Goal: Task Accomplishment & Management: Use online tool/utility

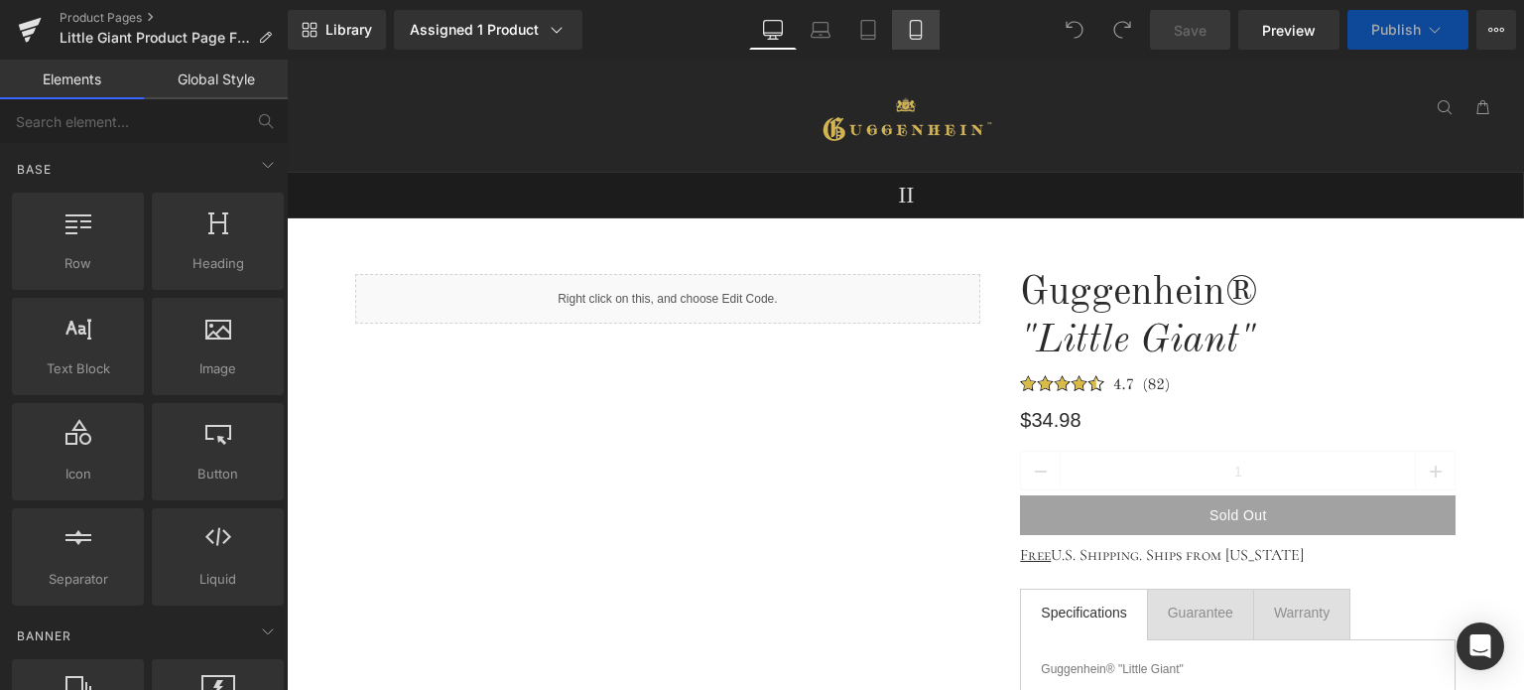
click at [918, 27] on icon at bounding box center [916, 30] width 20 height 20
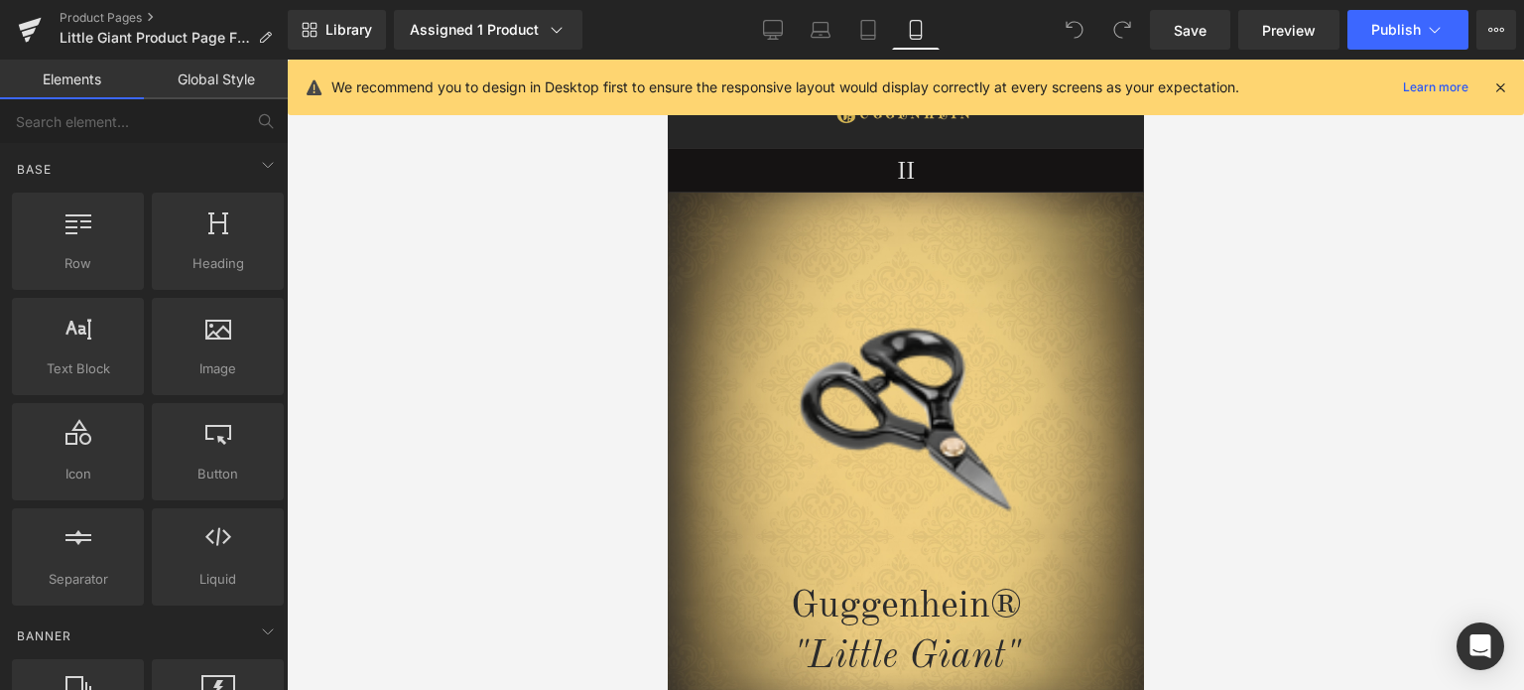
click at [1503, 86] on icon at bounding box center [1500, 87] width 18 height 18
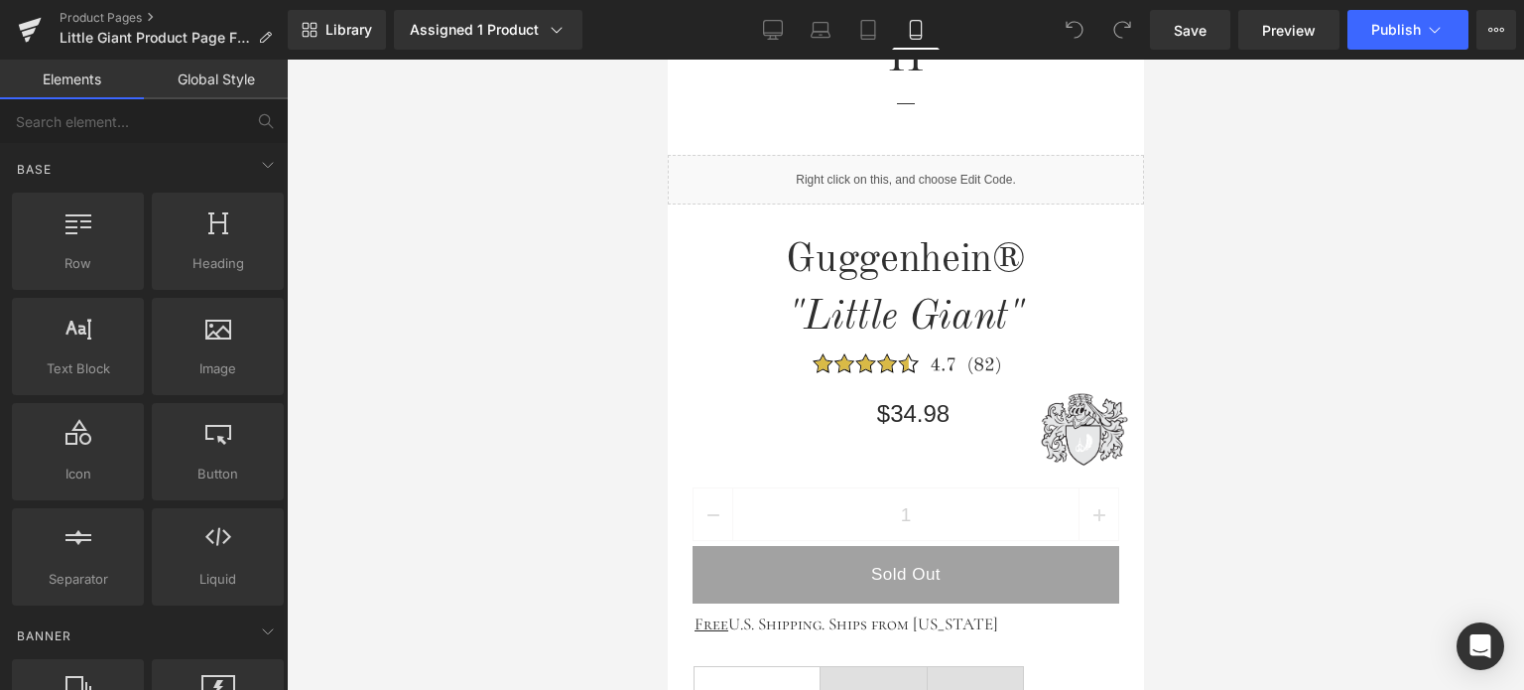
scroll to position [595, 0]
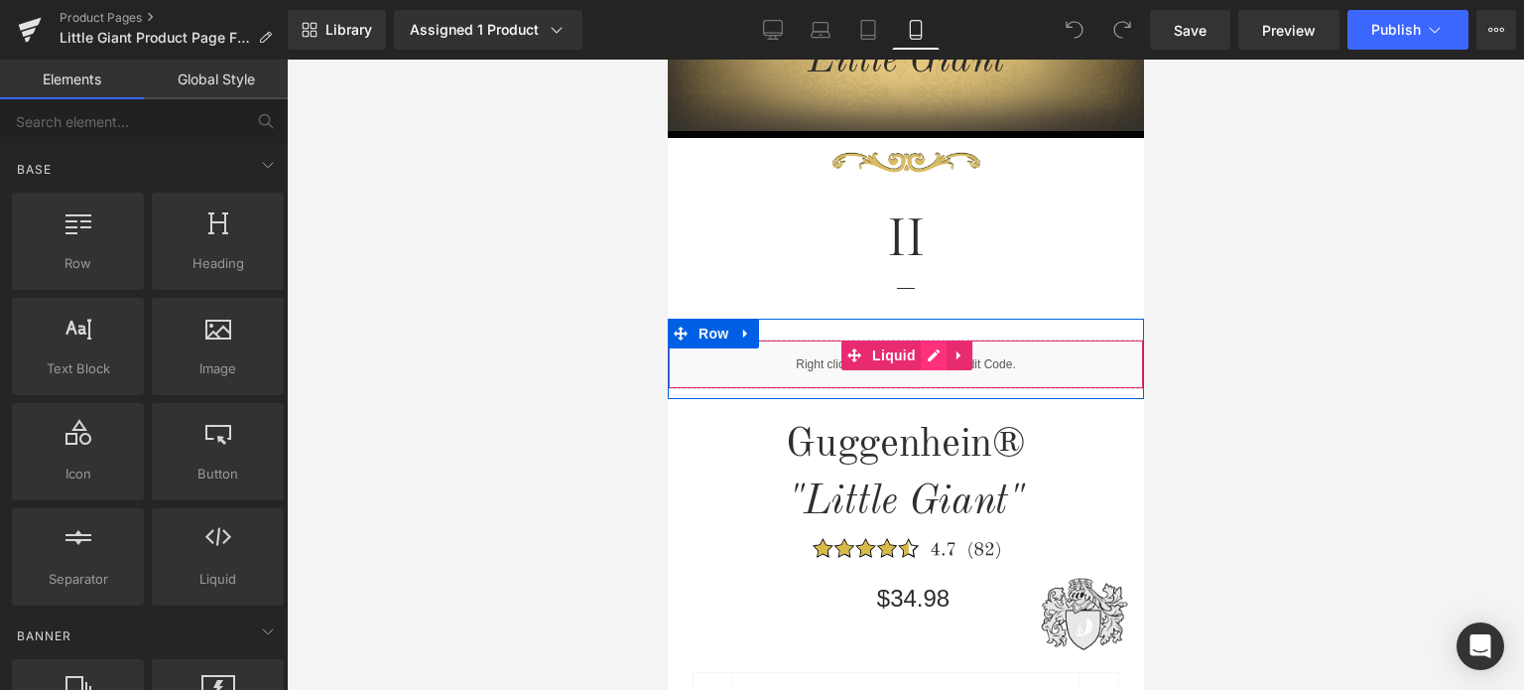
click at [925, 359] on div "Liquid" at bounding box center [905, 364] width 476 height 50
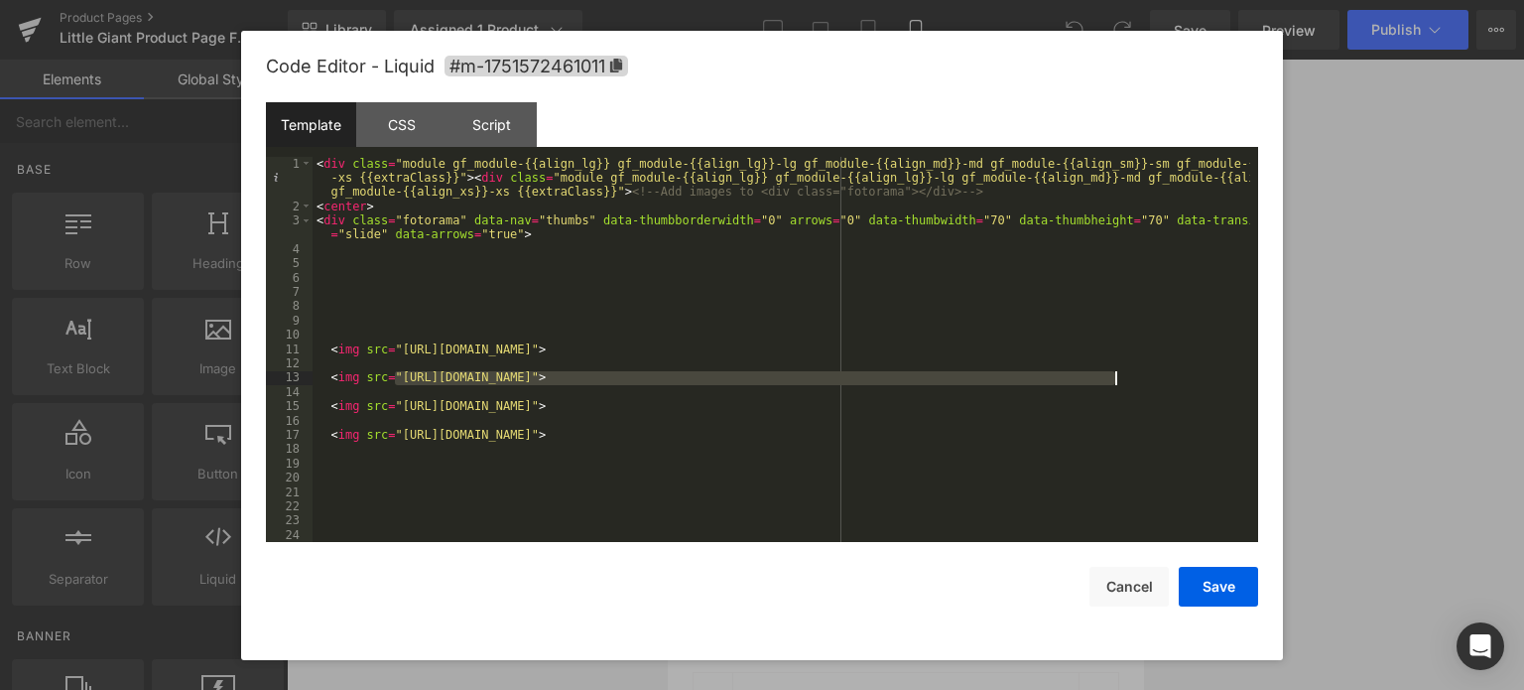
drag, startPoint x: 397, startPoint y: 372, endPoint x: 1115, endPoint y: 382, distance: 718.4
click at [1115, 382] on div "< div class = "module gf_module-{{align_lg}} gf_module-{{align_lg}}-lg gf_modul…" at bounding box center [782, 378] width 938 height 443
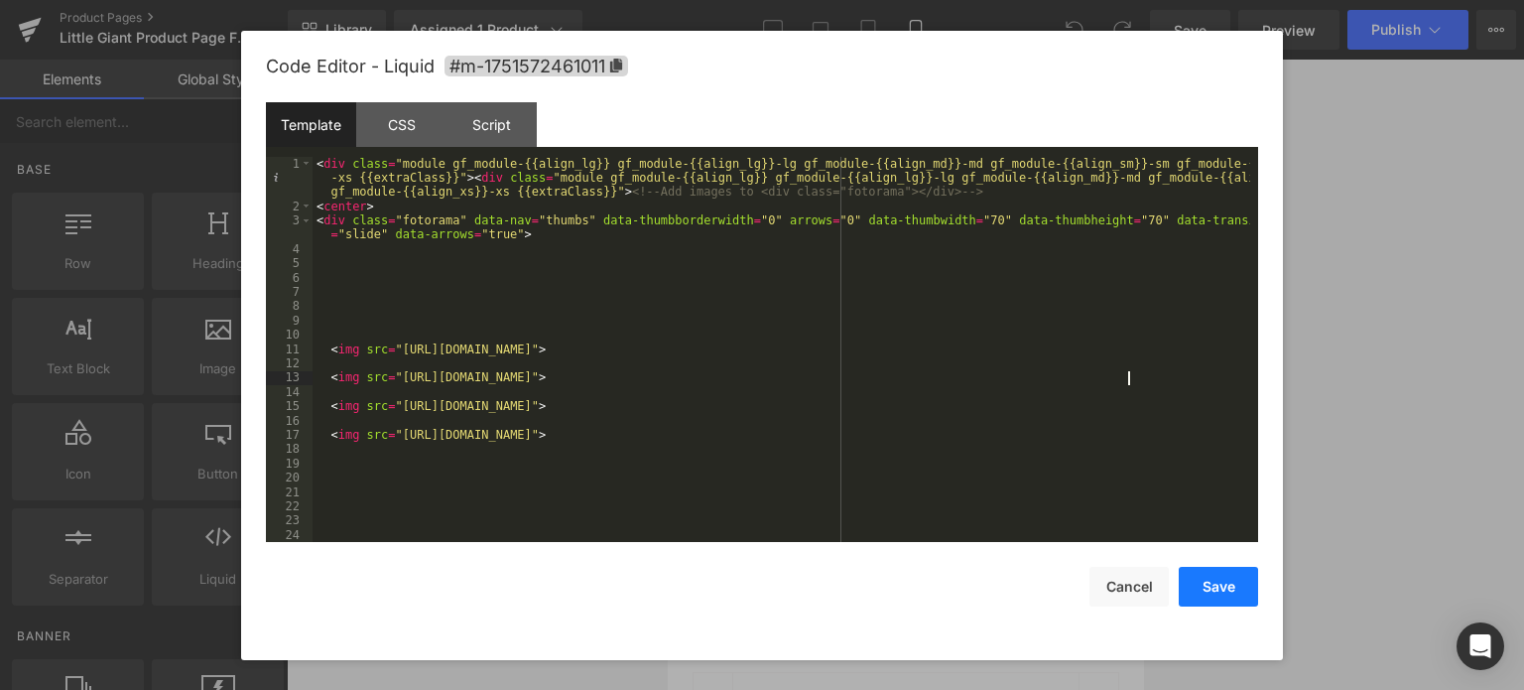
click at [1214, 590] on button "Save" at bounding box center [1218, 587] width 79 height 40
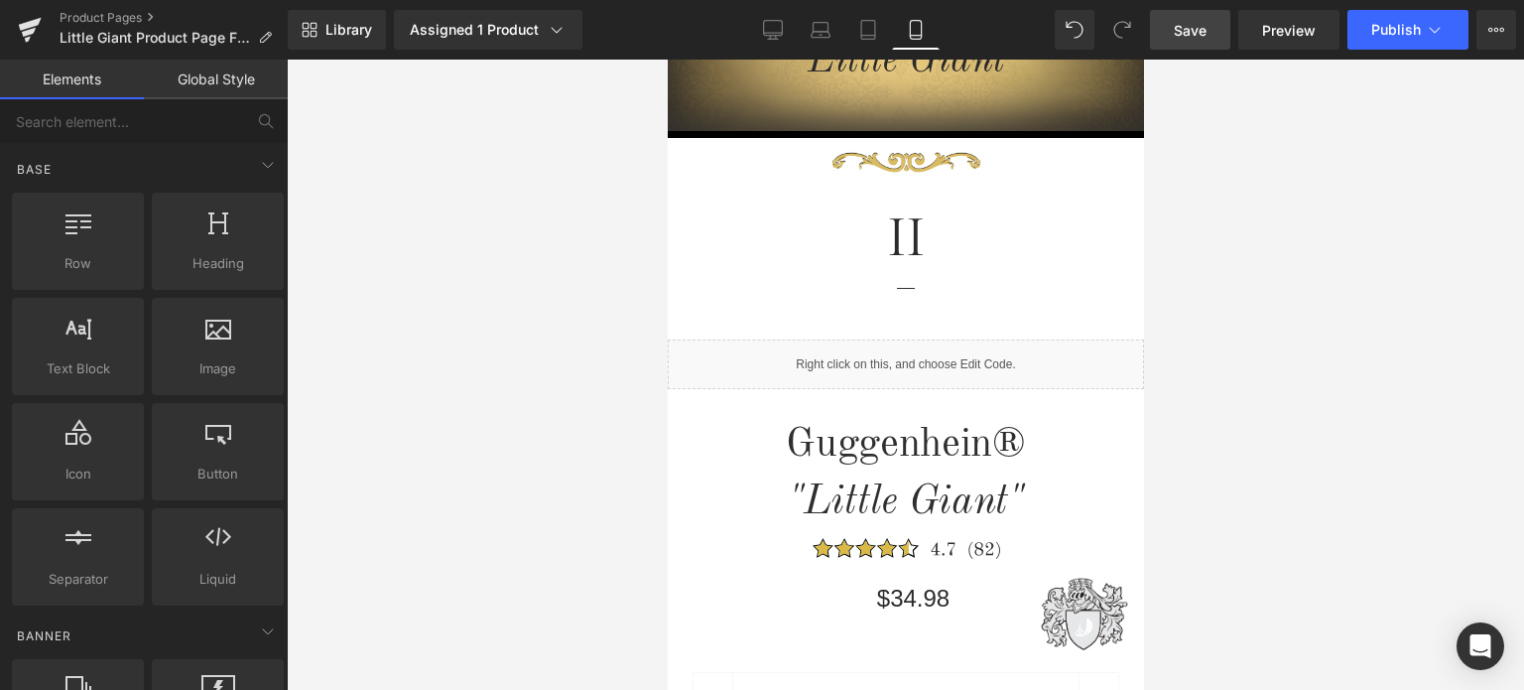
click at [1190, 29] on span "Save" at bounding box center [1190, 30] width 33 height 21
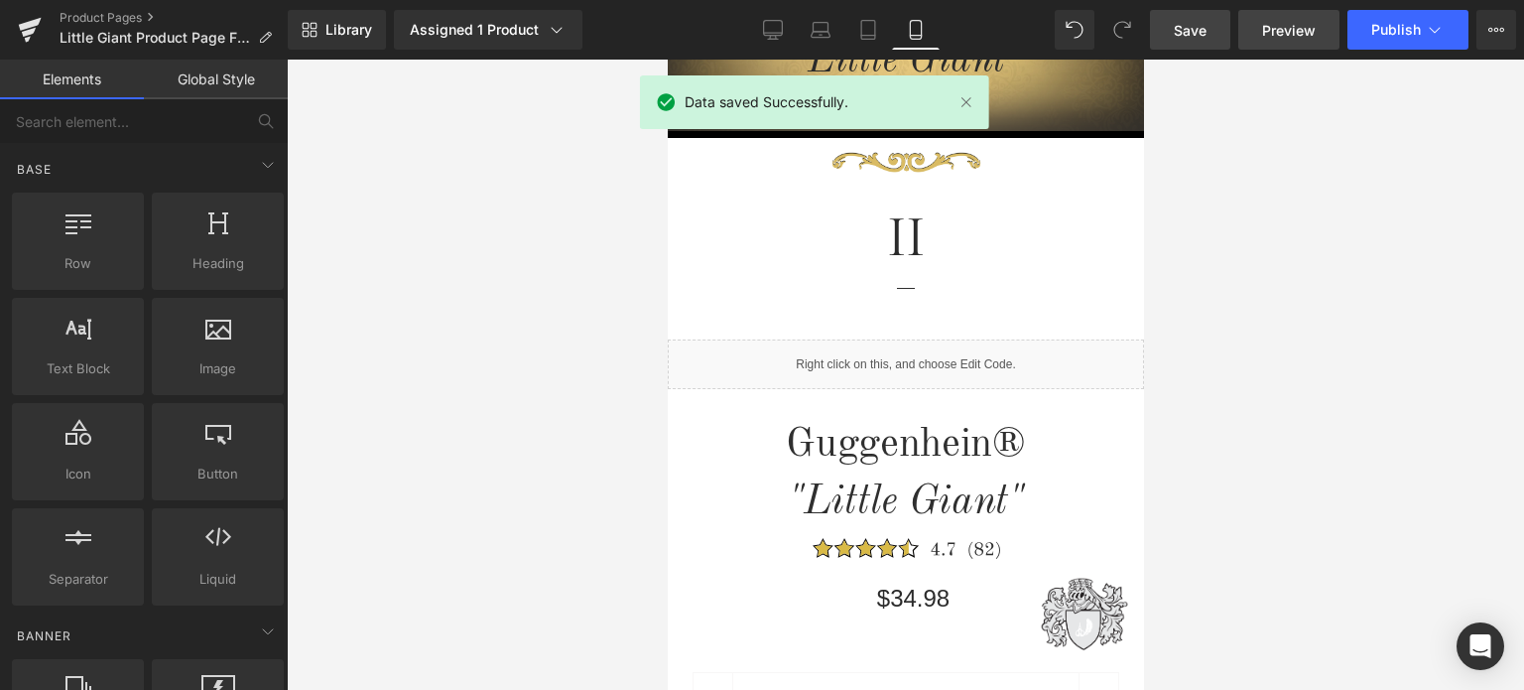
click at [1280, 35] on span "Preview" at bounding box center [1289, 30] width 54 height 21
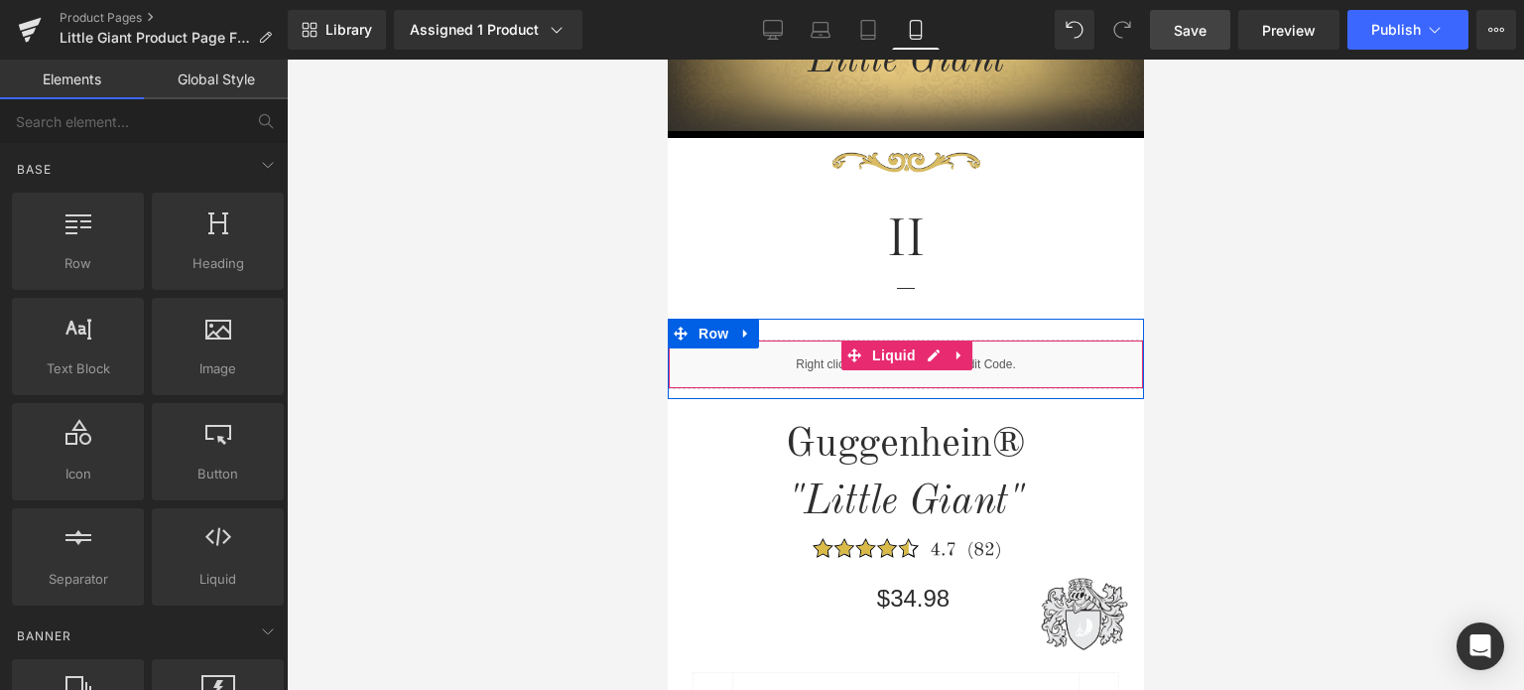
click at [926, 360] on div "Liquid" at bounding box center [905, 364] width 476 height 50
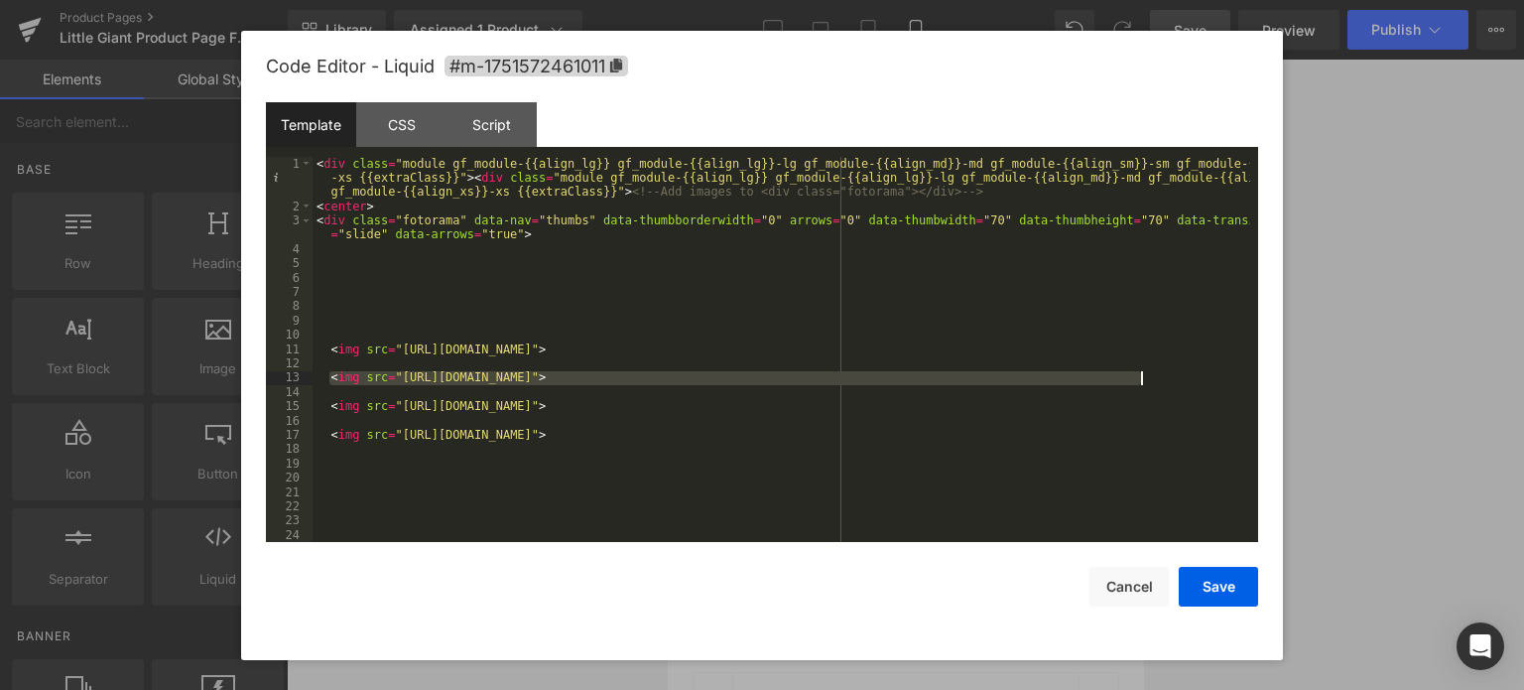
drag, startPoint x: 327, startPoint y: 376, endPoint x: 1185, endPoint y: 374, distance: 857.2
click at [1185, 374] on div "< div class = "module gf_module-{{align_lg}} gf_module-{{align_lg}}-lg gf_modul…" at bounding box center [782, 378] width 938 height 443
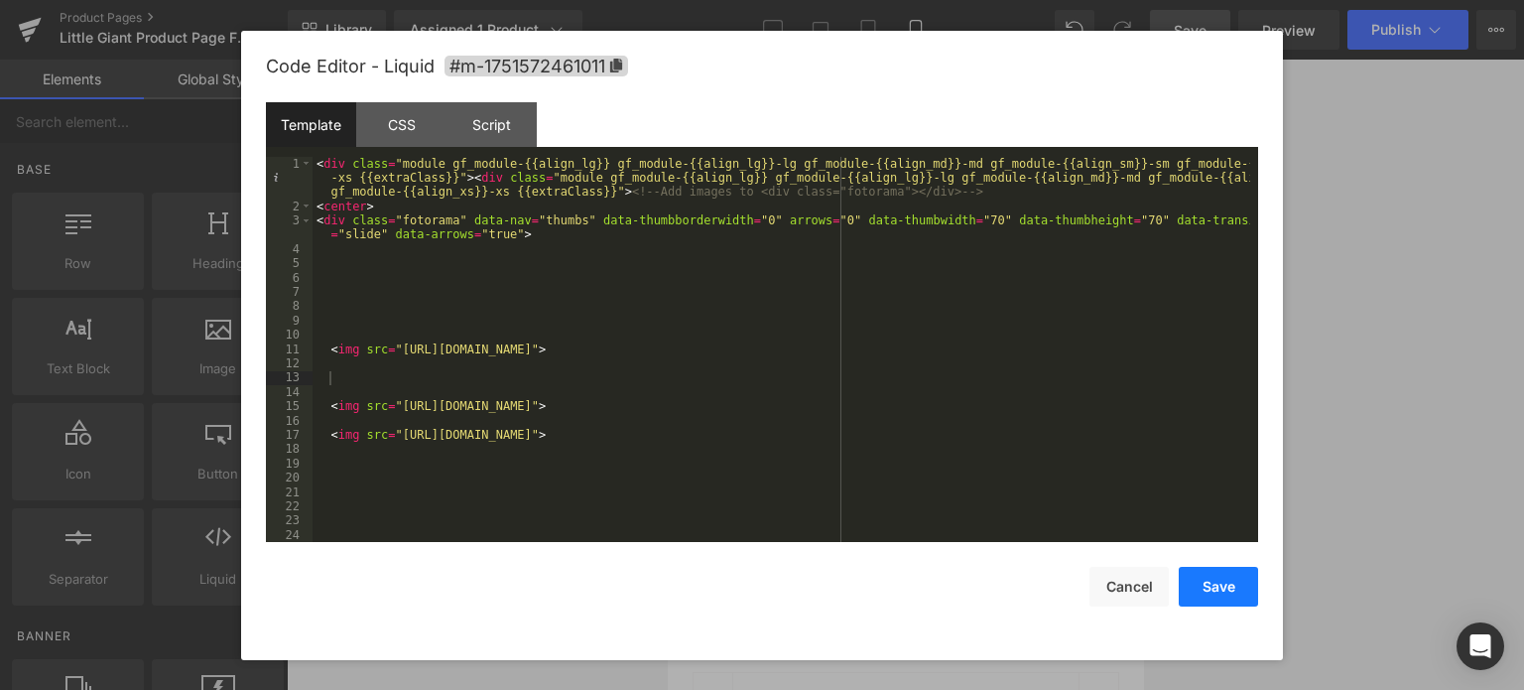
click at [1222, 595] on button "Save" at bounding box center [1218, 587] width 79 height 40
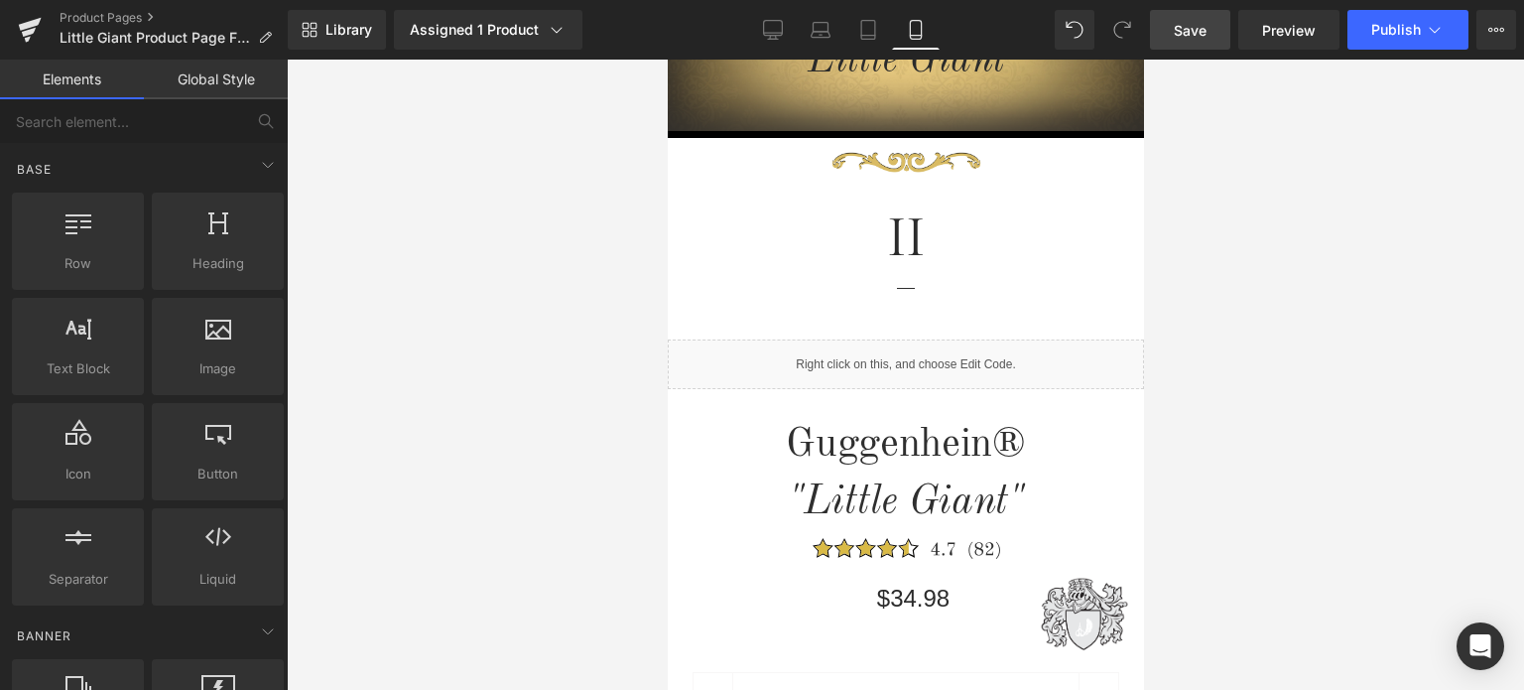
click at [1199, 31] on span "Save" at bounding box center [1190, 30] width 33 height 21
click at [1210, 32] on link "Save" at bounding box center [1190, 30] width 80 height 40
click at [1206, 41] on link "Save" at bounding box center [1190, 30] width 80 height 40
click at [1206, 27] on span "Save" at bounding box center [1190, 30] width 33 height 21
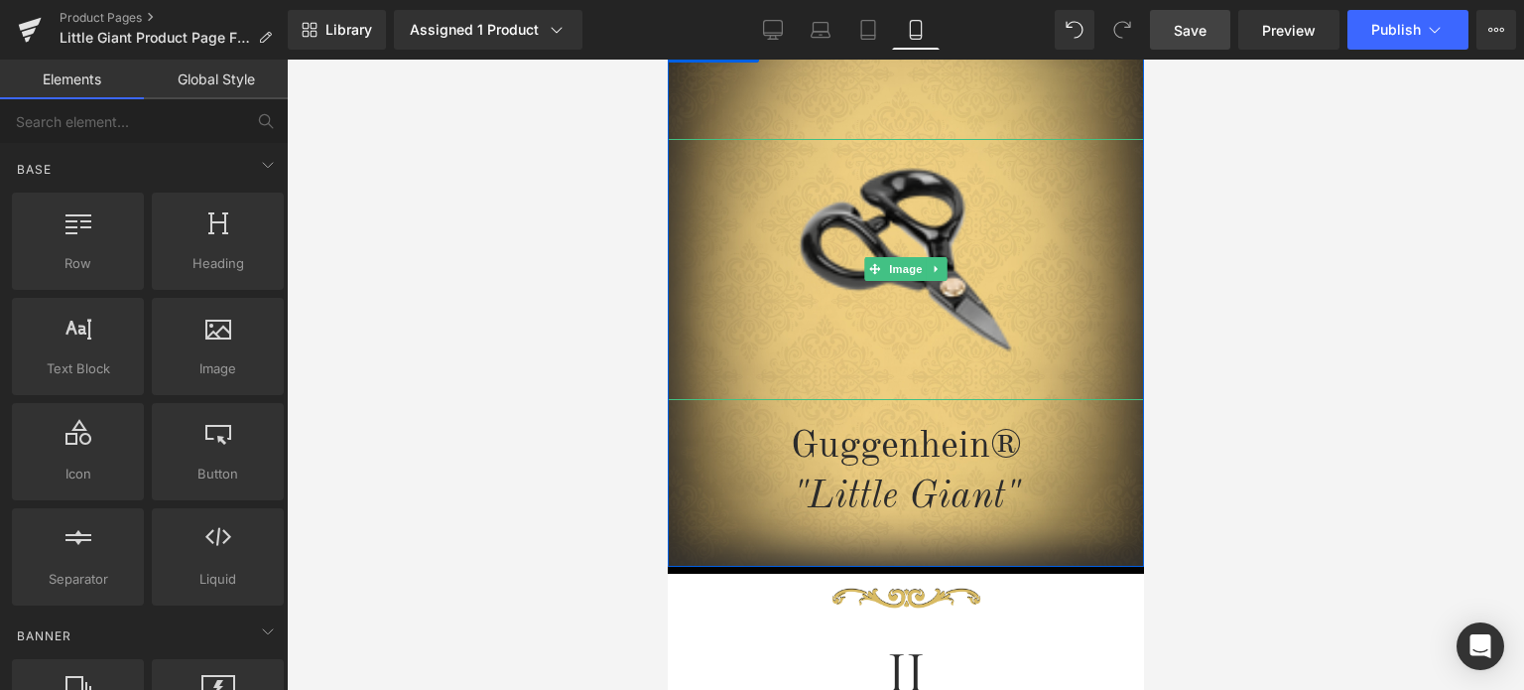
scroll to position [198, 0]
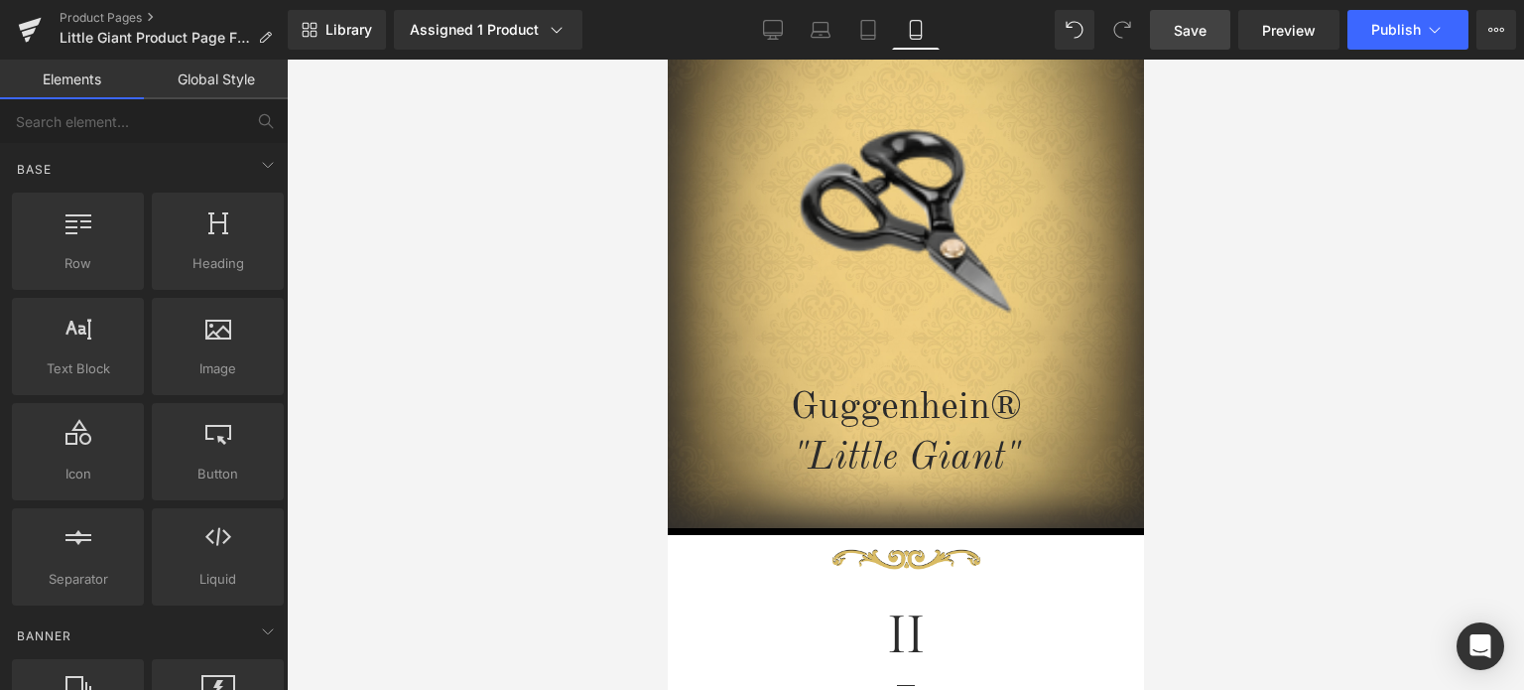
click at [1202, 31] on span "Save" at bounding box center [1190, 30] width 33 height 21
click at [1193, 32] on span "Save" at bounding box center [1190, 30] width 33 height 21
click at [1183, 32] on span "Save" at bounding box center [1190, 30] width 33 height 21
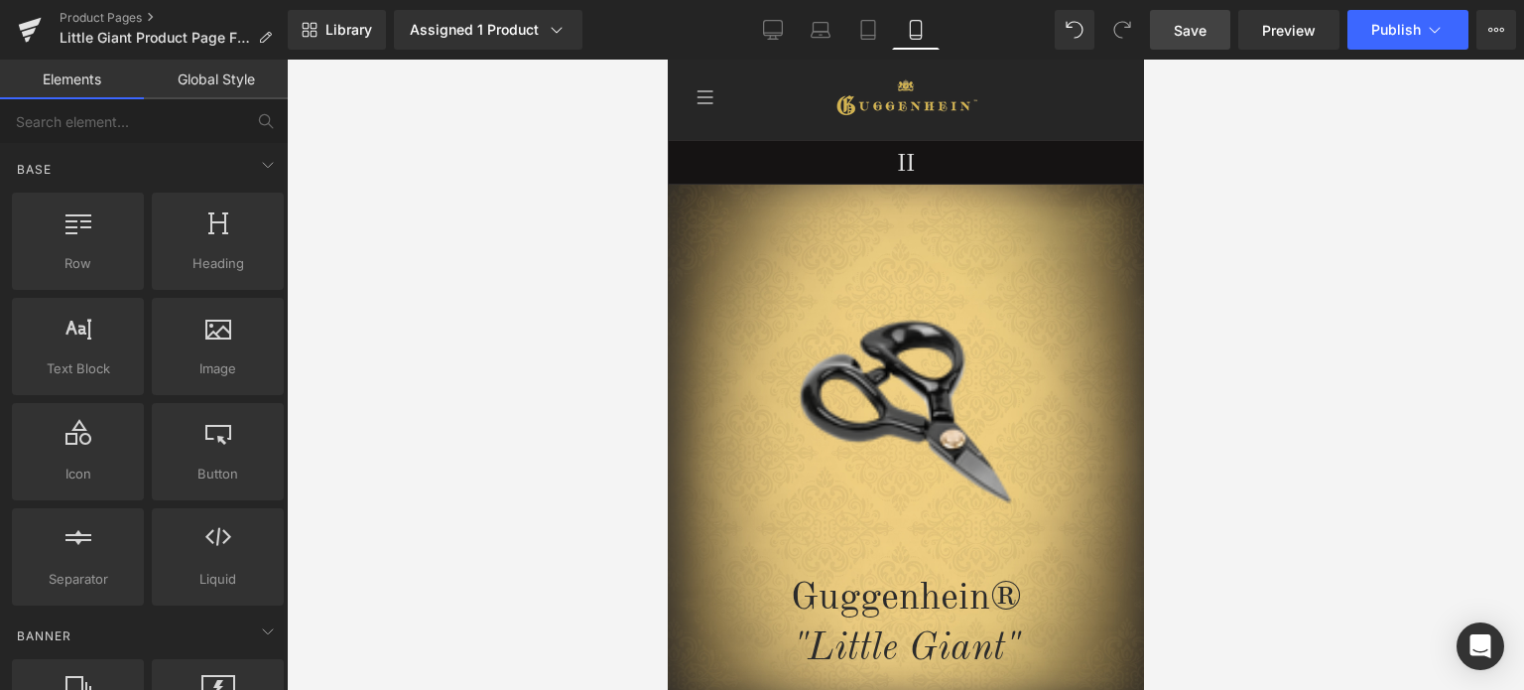
scroll to position [0, 0]
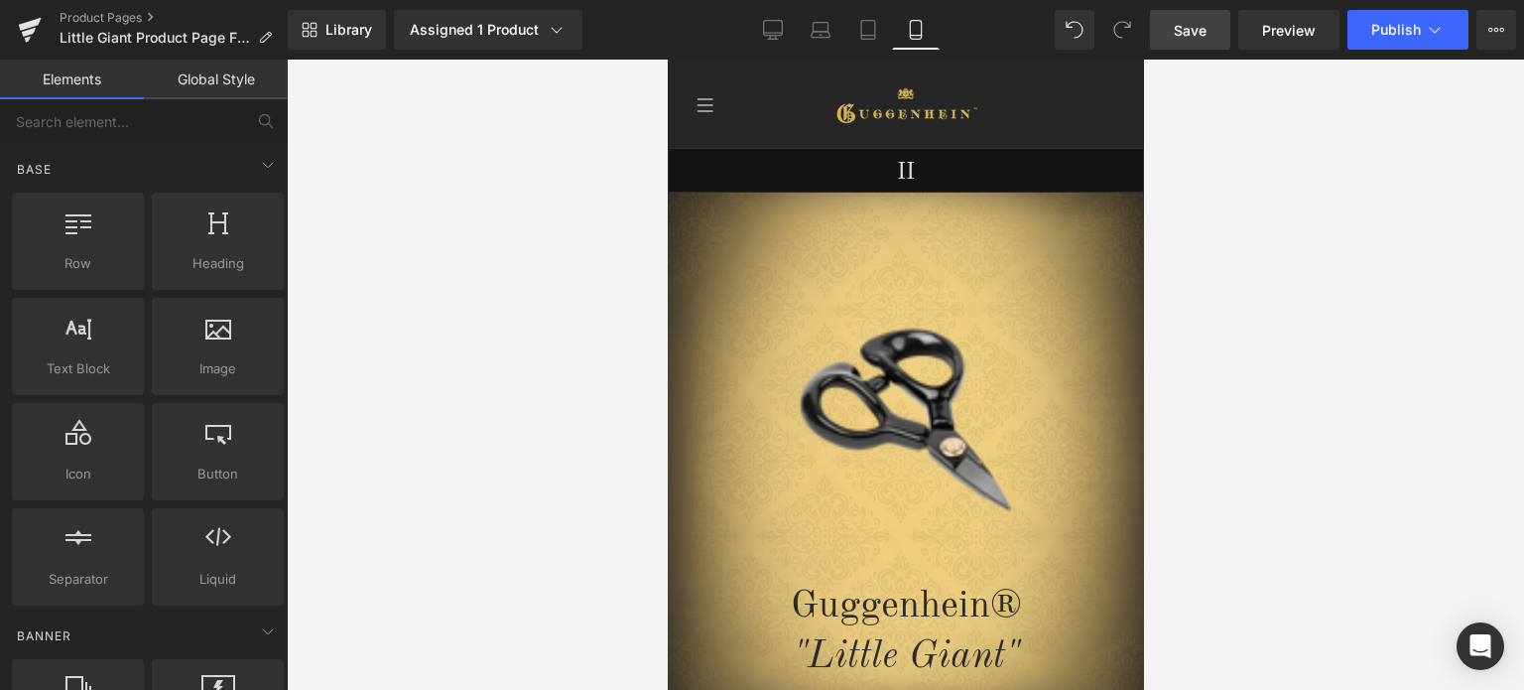
click at [1195, 32] on span "Save" at bounding box center [1190, 30] width 33 height 21
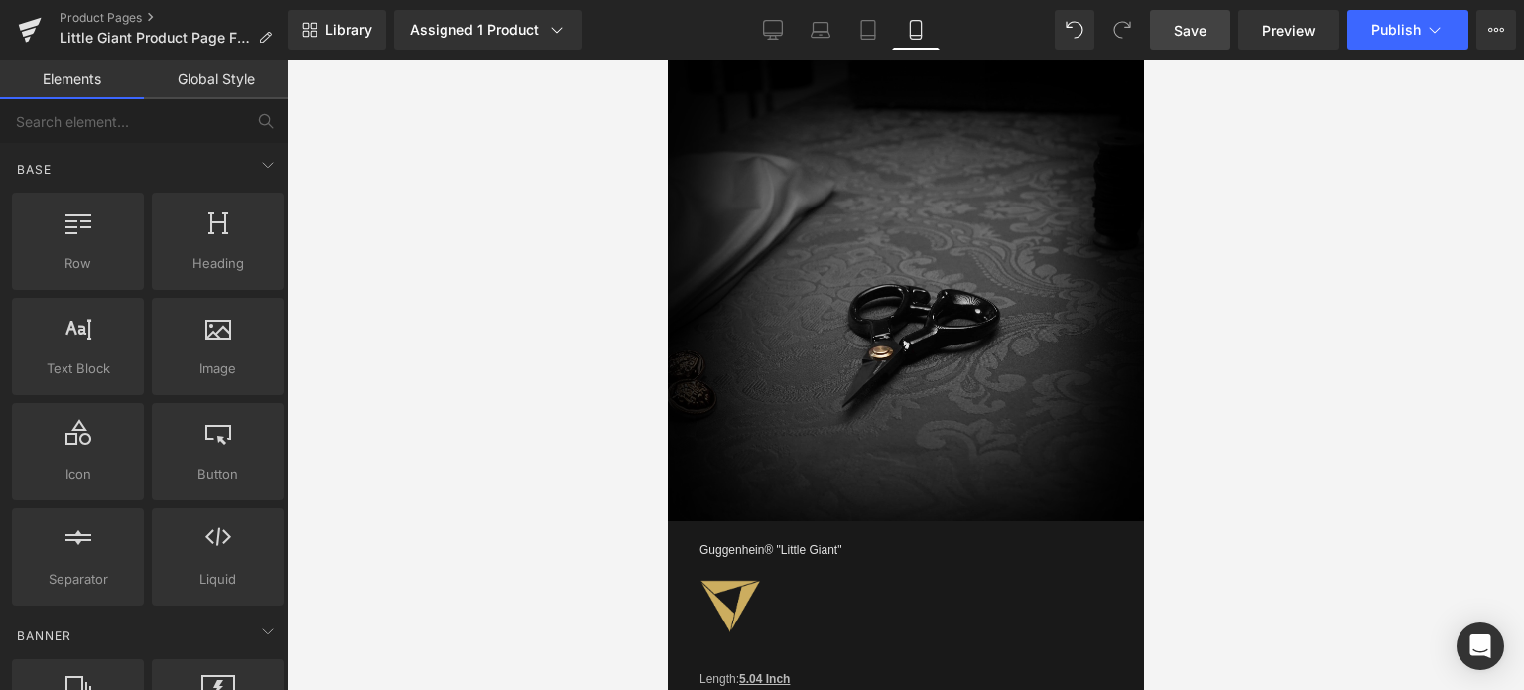
scroll to position [2007, 0]
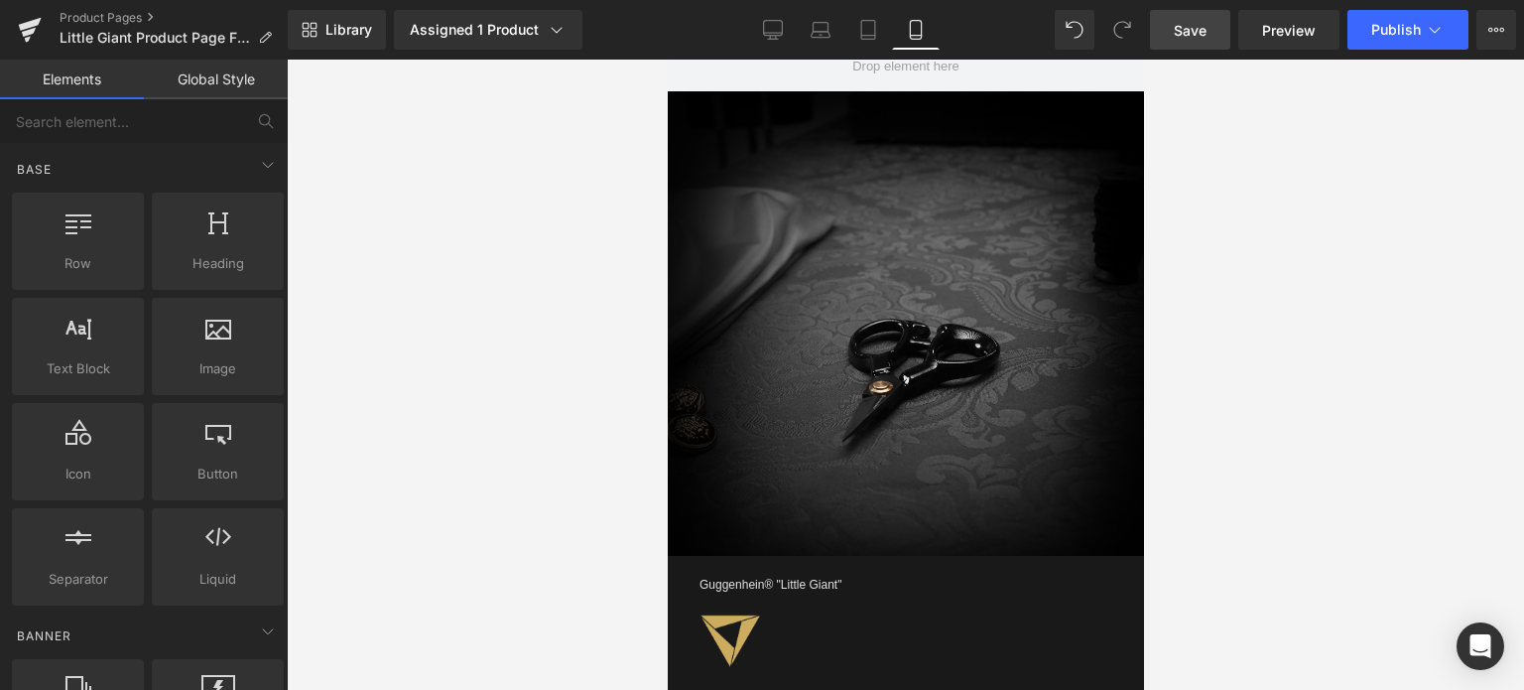
click at [1195, 29] on span "Save" at bounding box center [1190, 30] width 33 height 21
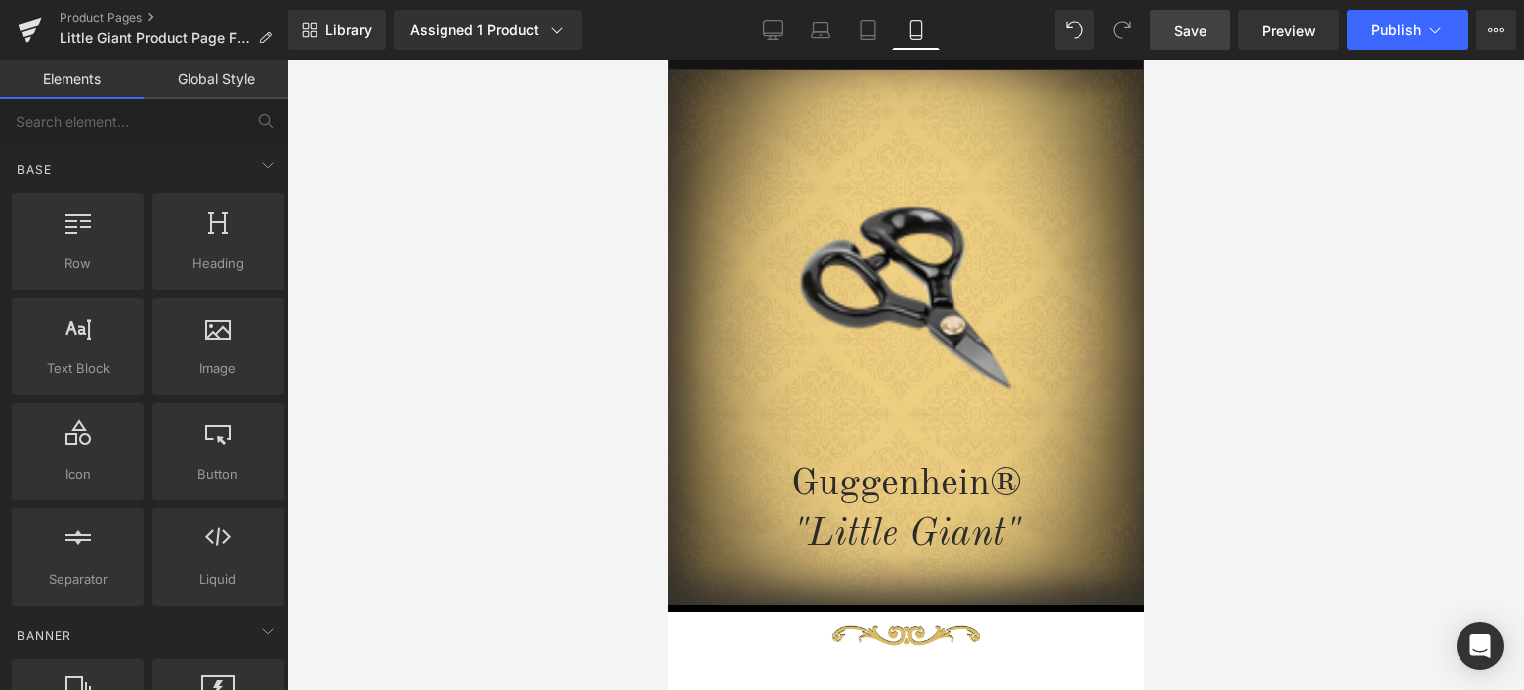
scroll to position [0, 0]
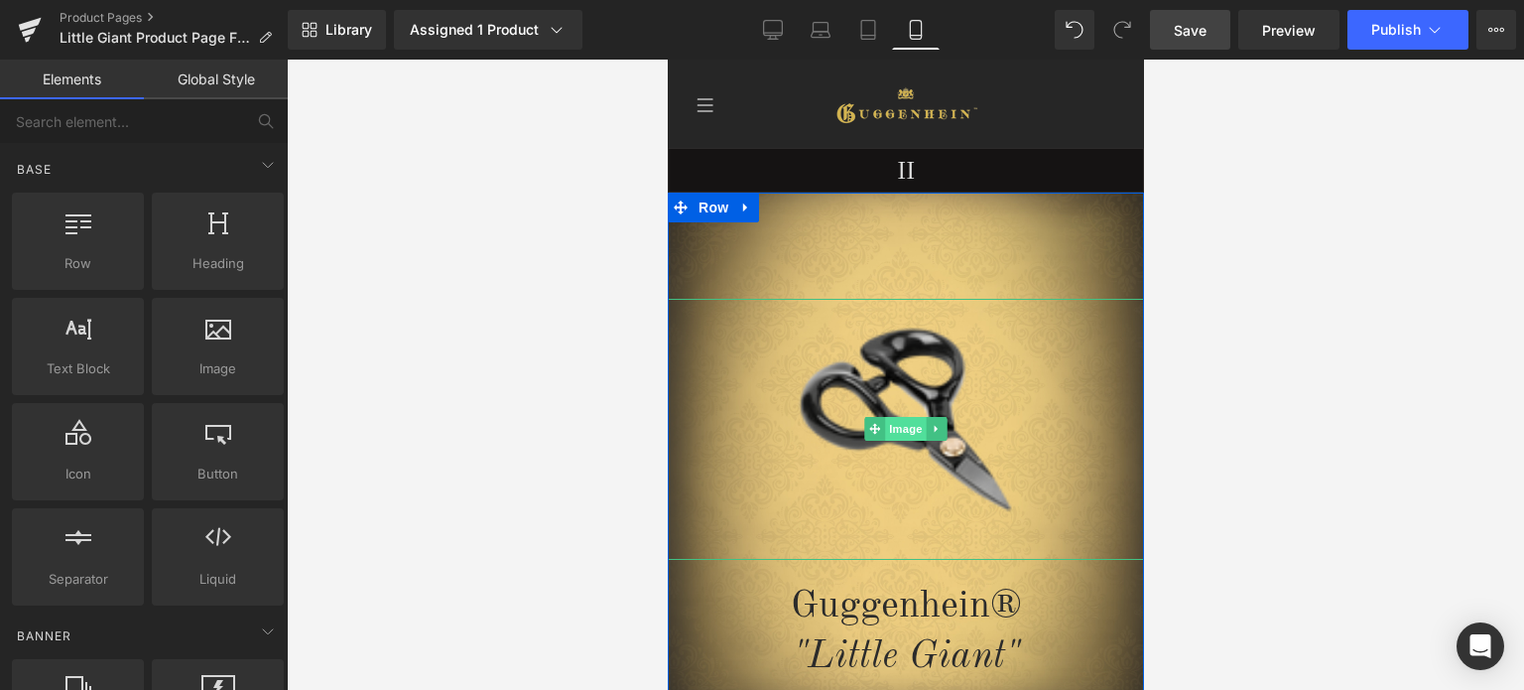
click at [896, 428] on span "Image" at bounding box center [905, 429] width 42 height 24
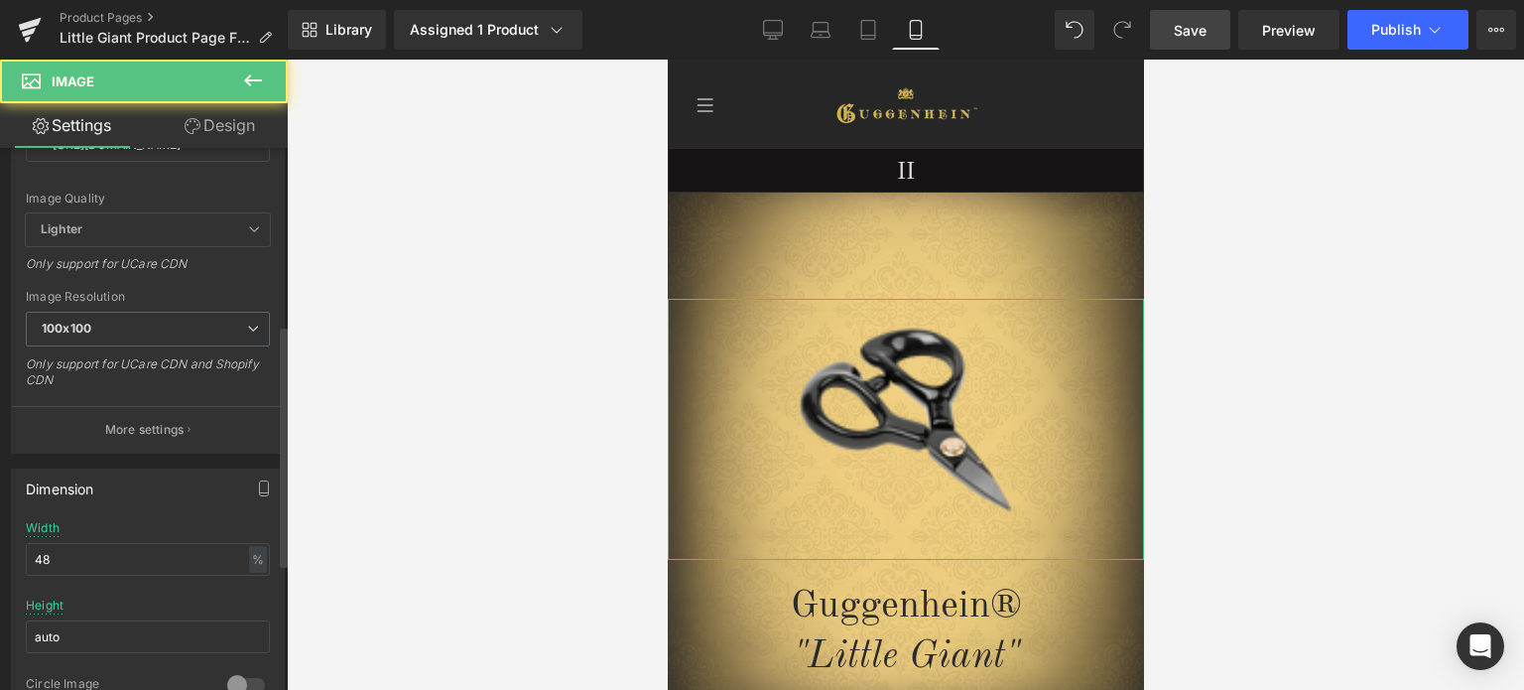
scroll to position [397, 0]
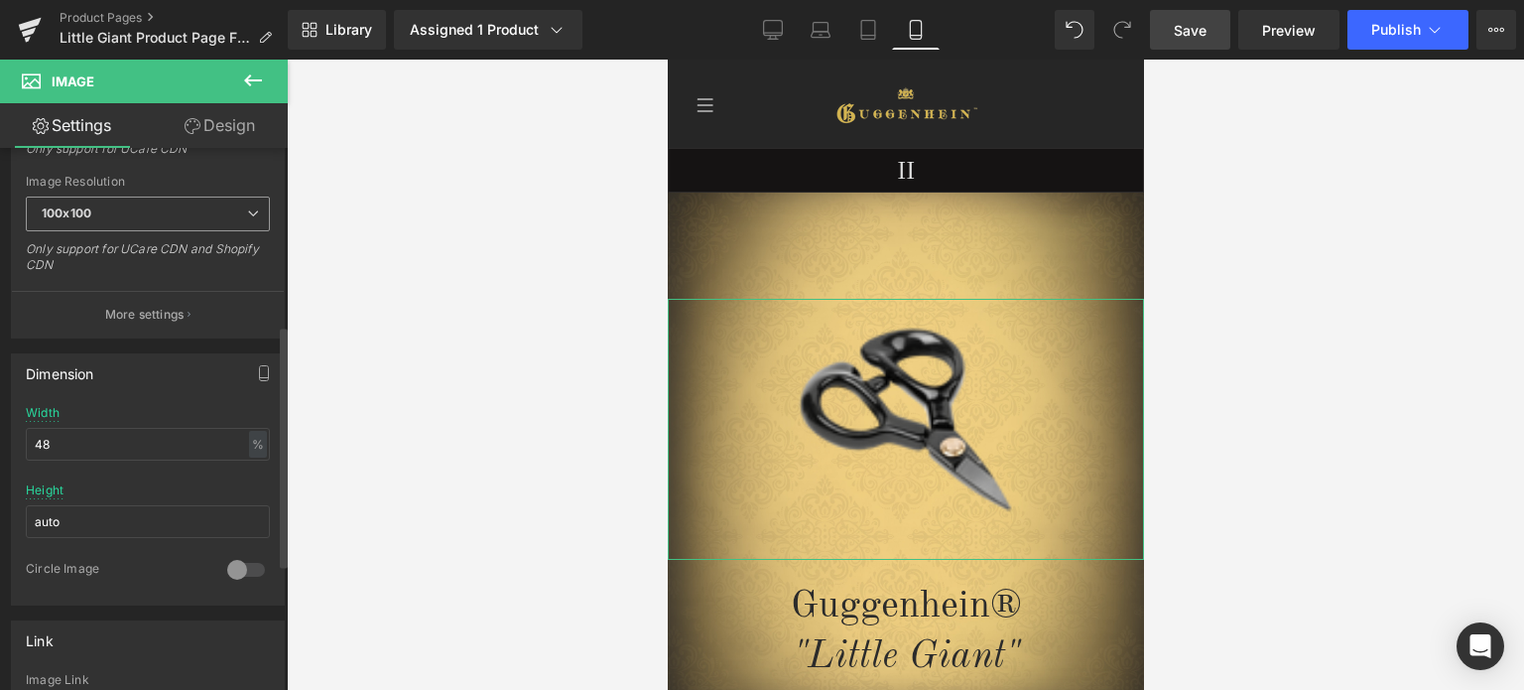
click at [169, 215] on span "100x100" at bounding box center [148, 213] width 244 height 35
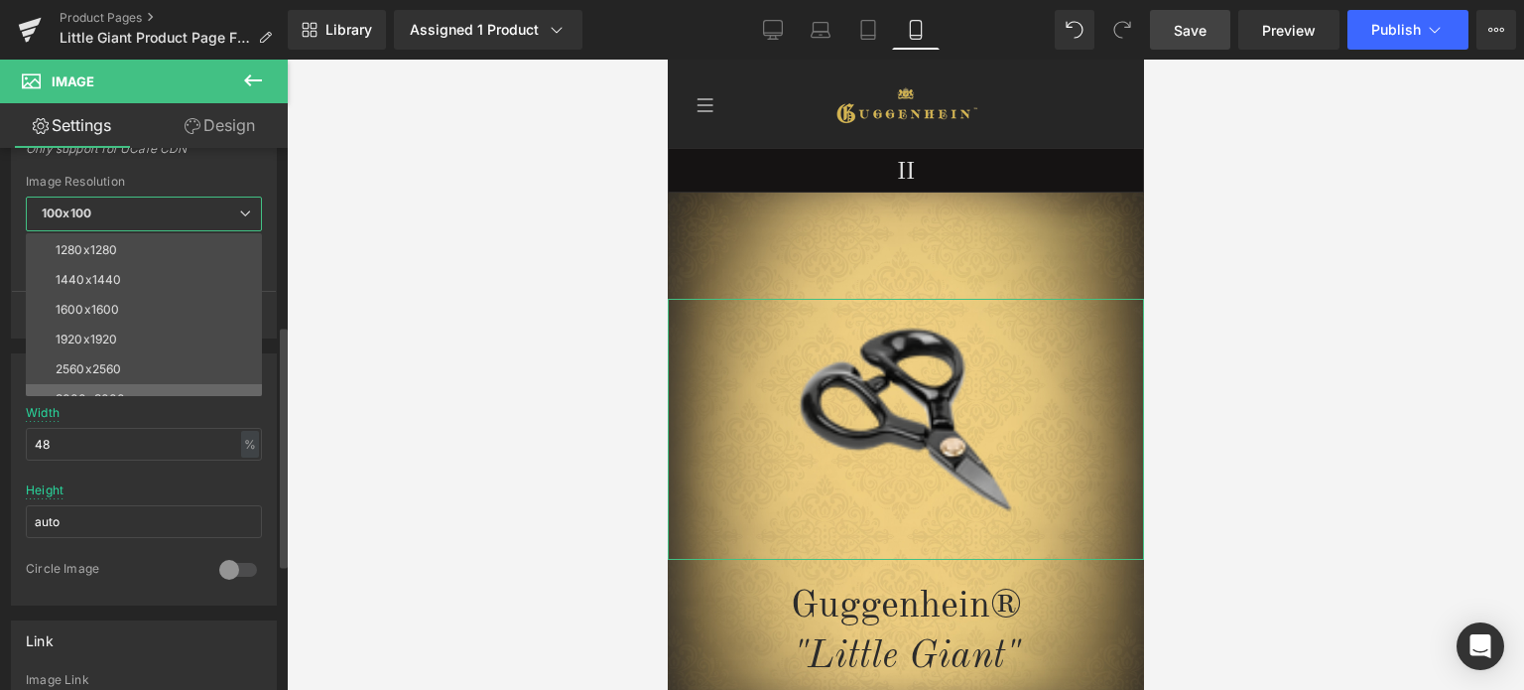
scroll to position [284, 0]
click at [127, 377] on li "3000x3000" at bounding box center [148, 381] width 245 height 30
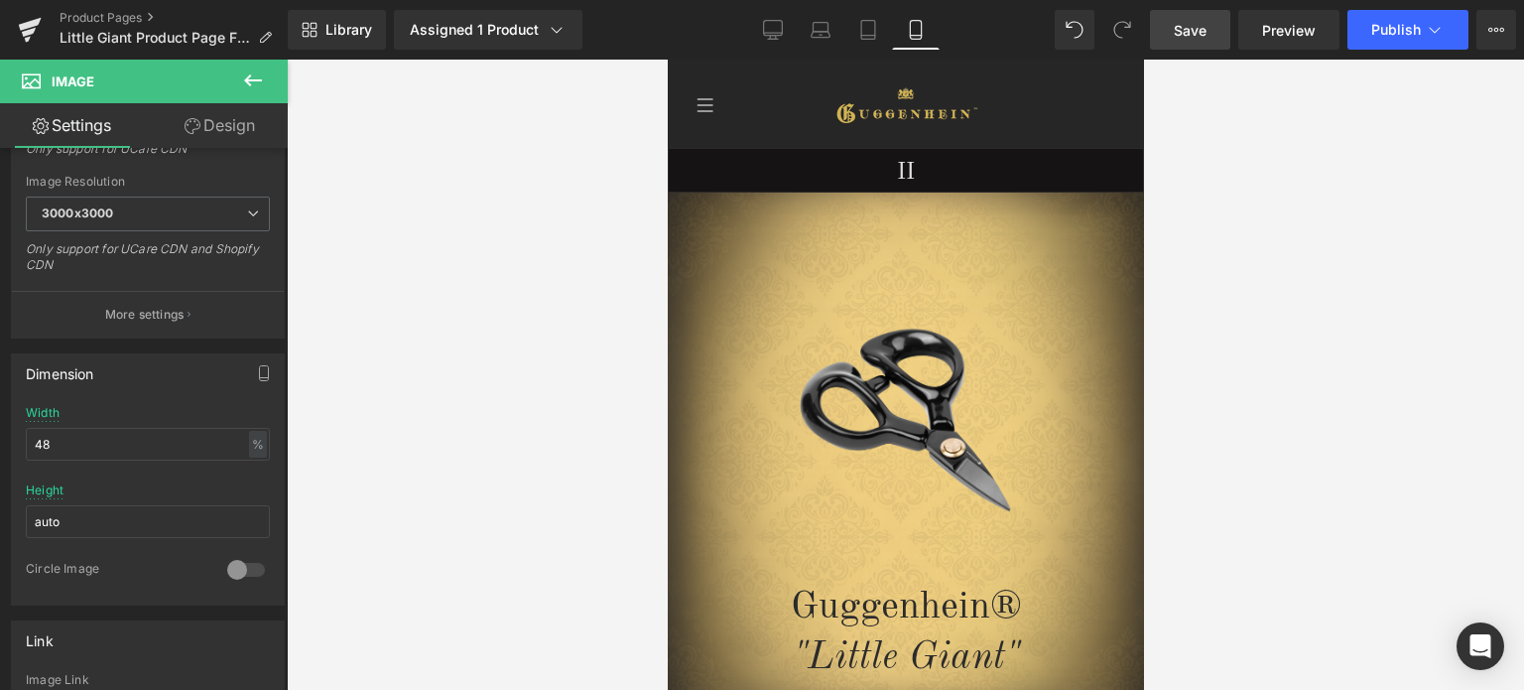
type input "[URL][DOMAIN_NAME]"
click at [1205, 30] on span "Save" at bounding box center [1190, 30] width 33 height 21
